Goal: Task Accomplishment & Management: Use online tool/utility

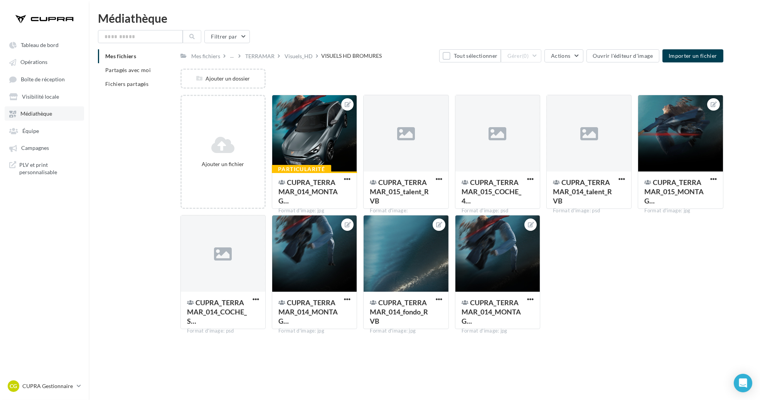
click at [47, 113] on span "Médiathèque" at bounding box center [36, 114] width 32 height 7
click at [151, 187] on div "Mes fichiers Partagés avec moi Fichiers partagés Mes fichiers ... TERRAMAR Visu…" at bounding box center [427, 192] width 659 height 286
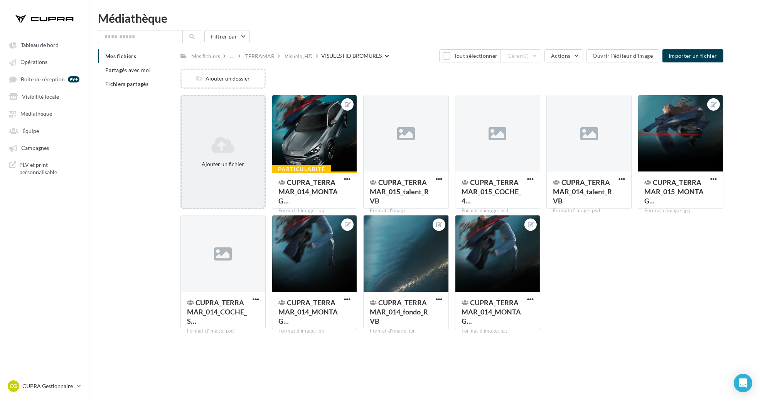
click at [216, 149] on icon at bounding box center [223, 145] width 77 height 19
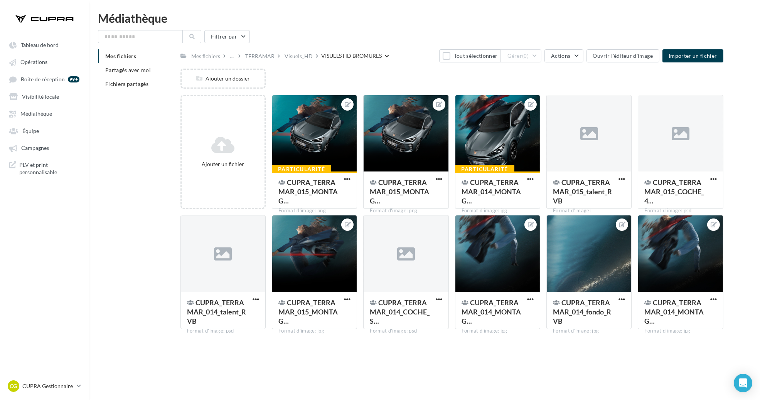
click at [387, 56] on icon at bounding box center [387, 56] width 4 height 5
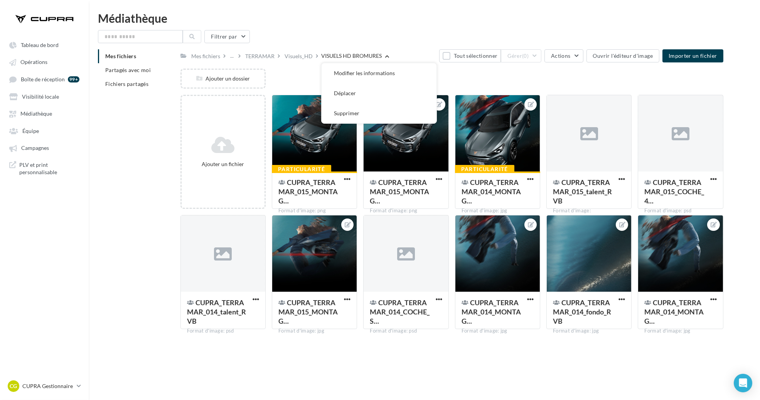
click at [375, 55] on div "VISUELS HD BROMURES" at bounding box center [351, 56] width 61 height 8
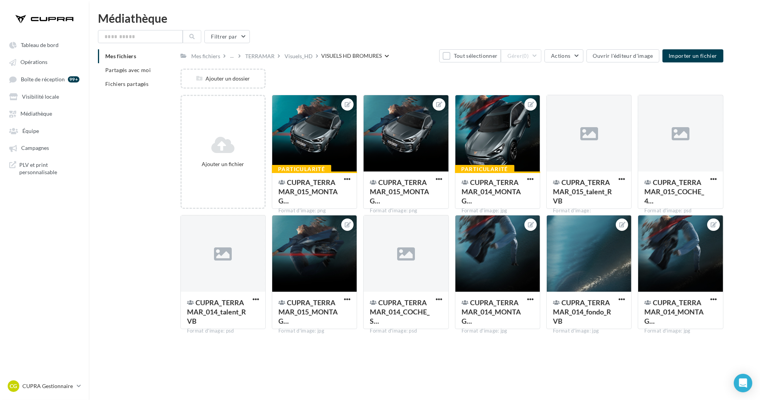
click at [366, 55] on div "VISUELS HD BROMURES" at bounding box center [351, 56] width 61 height 8
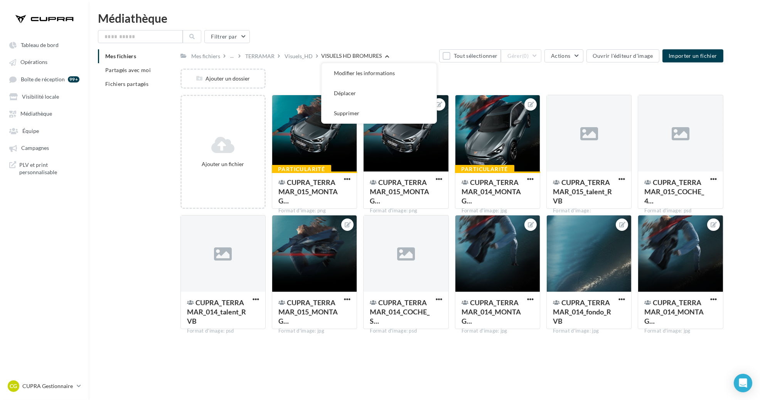
click at [366, 55] on div "VISUELS HD BROMURES" at bounding box center [351, 56] width 61 height 8
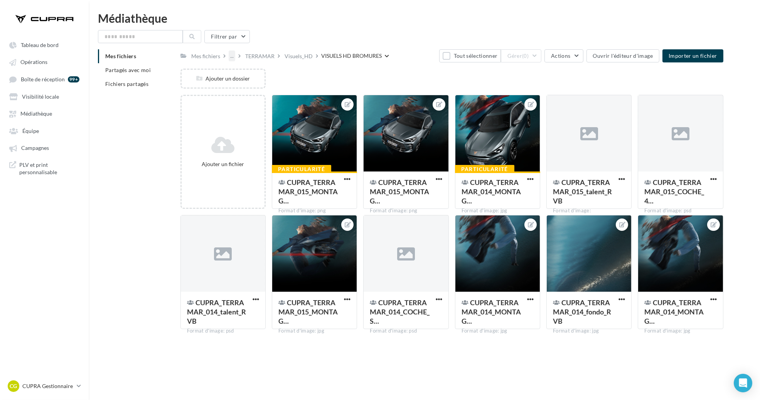
click at [233, 55] on div "..." at bounding box center [232, 56] width 7 height 11
click at [233, 54] on div "..." at bounding box center [232, 56] width 7 height 11
click at [235, 51] on div "..." at bounding box center [234, 56] width 10 height 11
click at [231, 54] on div "..." at bounding box center [232, 56] width 7 height 11
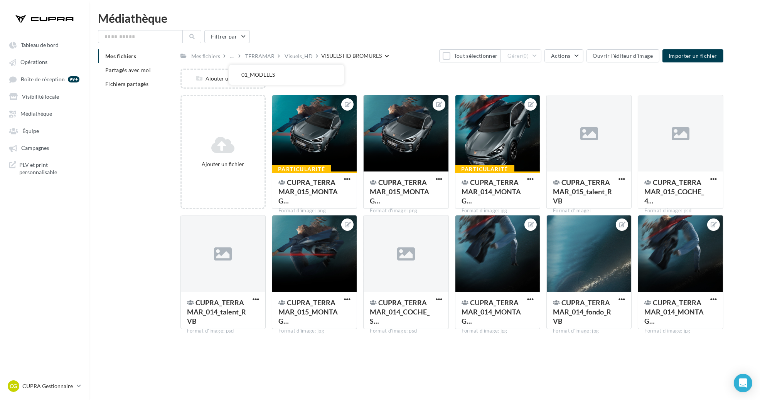
click at [344, 41] on div "Filtrer par" at bounding box center [424, 36] width 653 height 13
click at [387, 57] on icon at bounding box center [387, 56] width 4 height 5
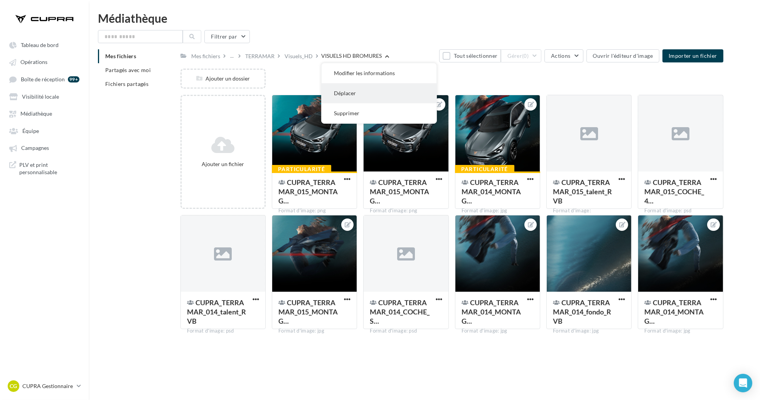
click at [383, 94] on button "Déplacer" at bounding box center [379, 93] width 115 height 20
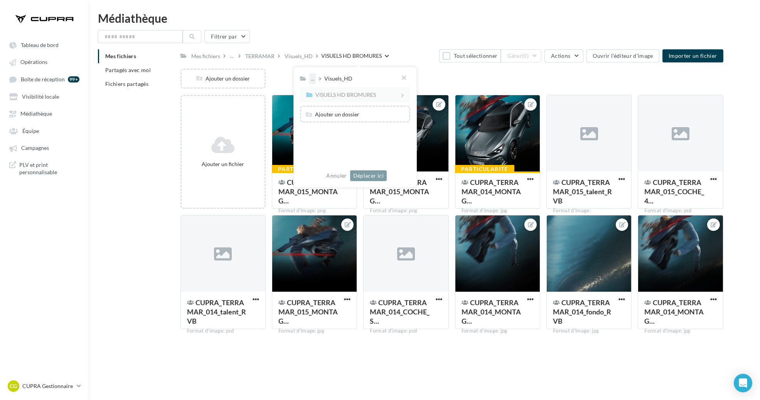
click at [312, 79] on div "..." at bounding box center [312, 78] width 7 height 11
click at [423, 51] on div "Mes fichiers ... TERRAMAR Visuels_HD VISUELS HD BROMURES ... Visuels_HD VISUELS…" at bounding box center [452, 55] width 543 height 13
